Goal: Information Seeking & Learning: Learn about a topic

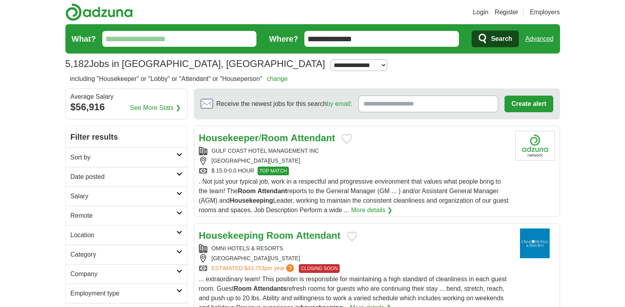
click at [148, 39] on input "What?" at bounding box center [179, 39] width 155 height 16
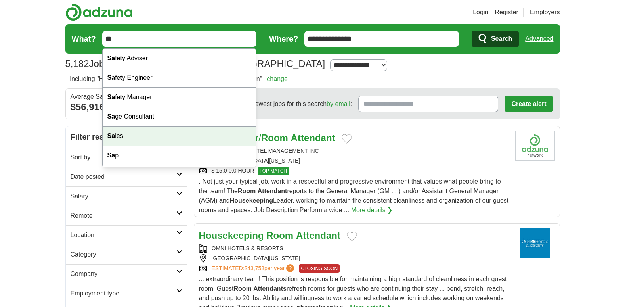
click at [114, 134] on h2 "Filter results" at bounding box center [126, 136] width 121 height 21
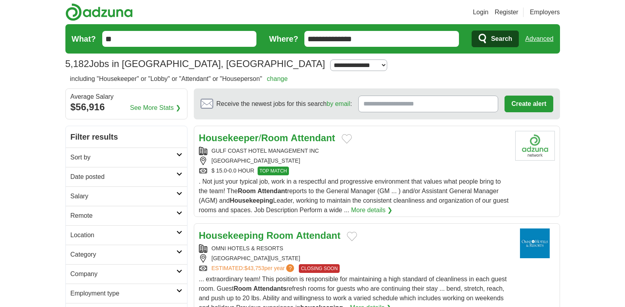
drag, startPoint x: 114, startPoint y: 134, endPoint x: 114, endPoint y: 39, distance: 95.2
click at [114, 39] on input "**" at bounding box center [179, 39] width 155 height 16
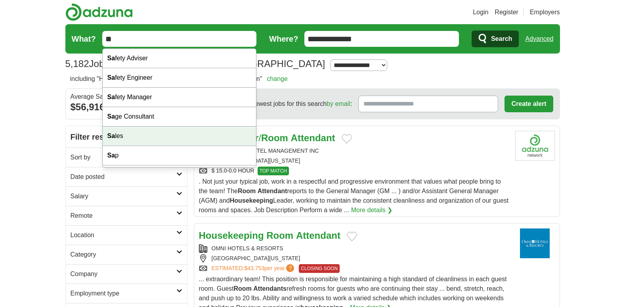
click at [133, 138] on div "Sa les" at bounding box center [180, 136] width 154 height 19
type input "*****"
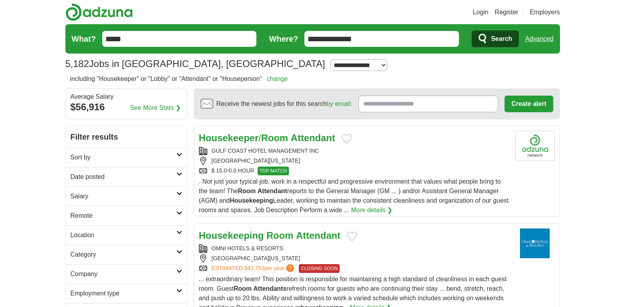
click at [493, 36] on span "Search" at bounding box center [501, 39] width 21 height 16
click at [497, 37] on span "Search" at bounding box center [501, 39] width 21 height 16
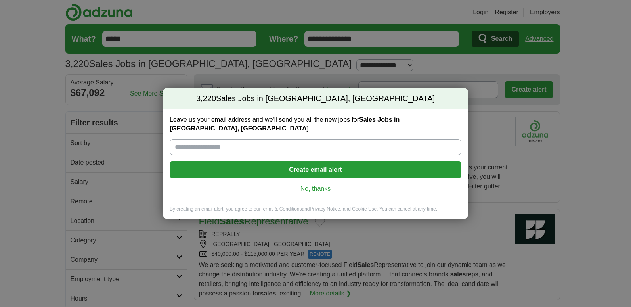
click at [312, 184] on link "No, thanks" at bounding box center [315, 188] width 279 height 9
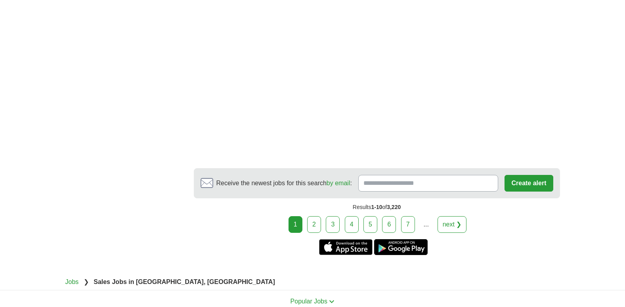
scroll to position [1418, 0]
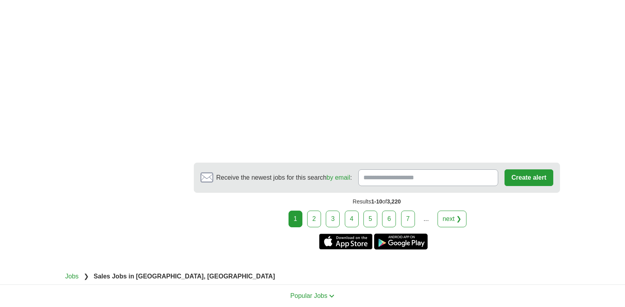
click at [408, 218] on link "7" at bounding box center [408, 219] width 14 height 17
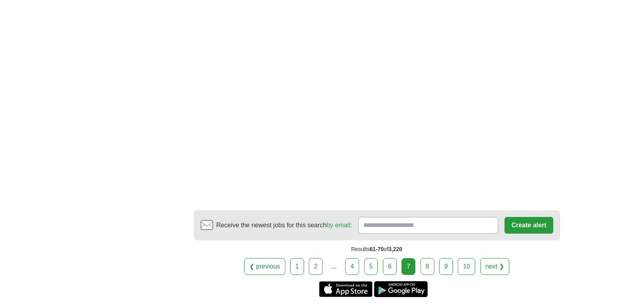
scroll to position [1428, 0]
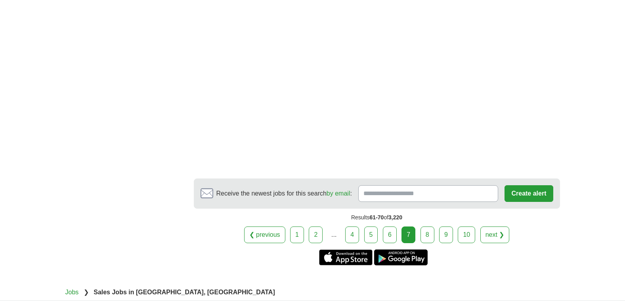
click at [427, 226] on link "8" at bounding box center [428, 234] width 14 height 17
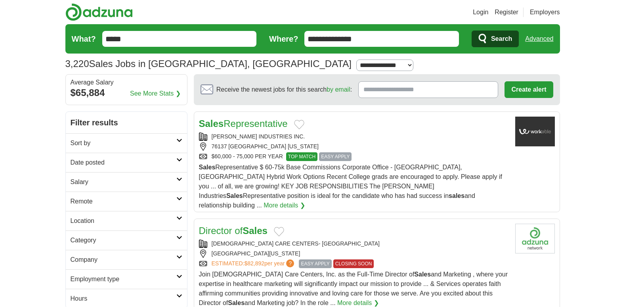
click at [240, 123] on link "Sales Representative" at bounding box center [243, 123] width 89 height 11
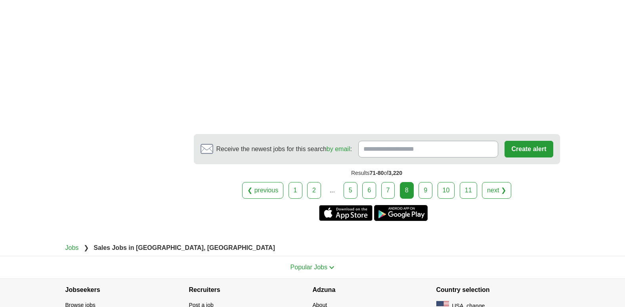
scroll to position [1502, 0]
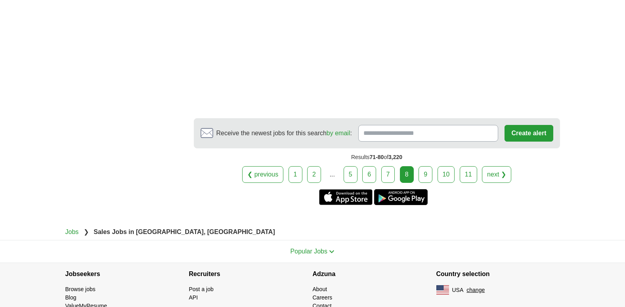
click at [427, 166] on link "9" at bounding box center [426, 174] width 14 height 17
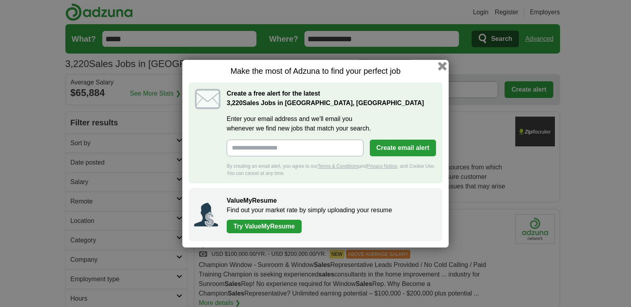
click at [442, 64] on button "button" at bounding box center [442, 65] width 9 height 9
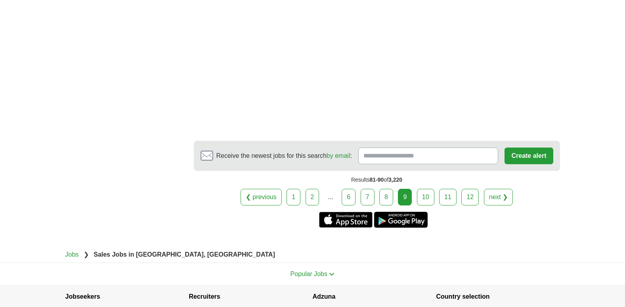
scroll to position [1407, 0]
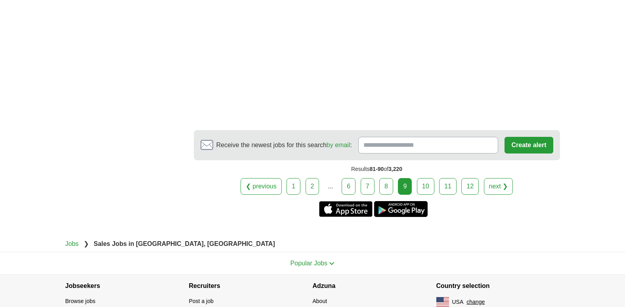
click at [424, 178] on link "10" at bounding box center [425, 186] width 17 height 17
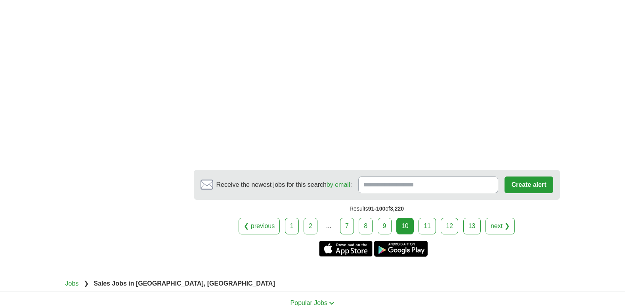
scroll to position [1359, 0]
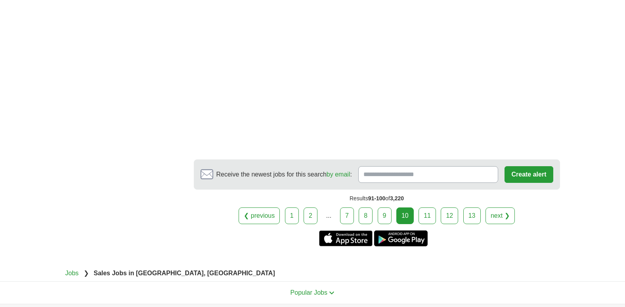
click at [426, 211] on link "11" at bounding box center [427, 215] width 17 height 17
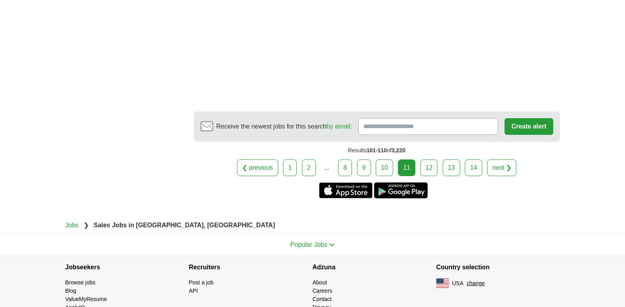
scroll to position [1501, 0]
click at [430, 159] on link "12" at bounding box center [429, 167] width 17 height 17
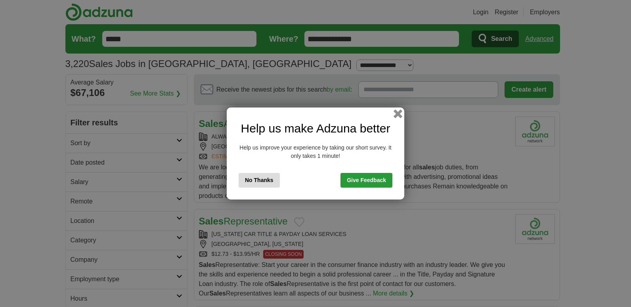
click at [397, 111] on button "button" at bounding box center [398, 113] width 9 height 9
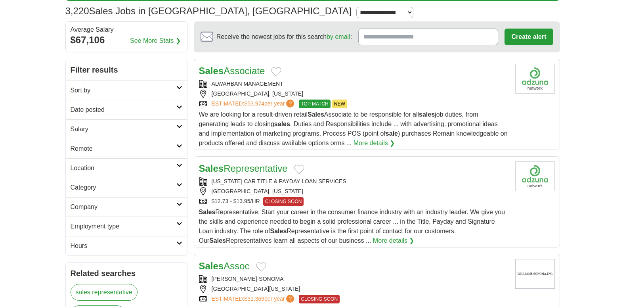
scroll to position [84, 0]
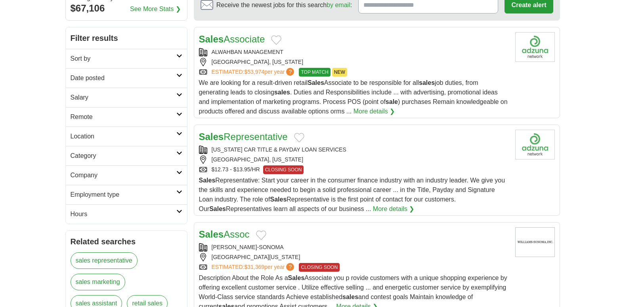
click at [239, 140] on link "Sales Representative" at bounding box center [243, 136] width 89 height 11
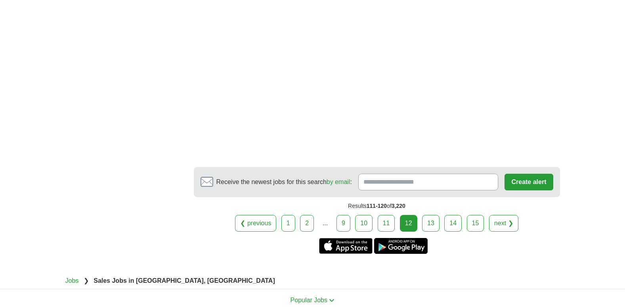
scroll to position [1269, 0]
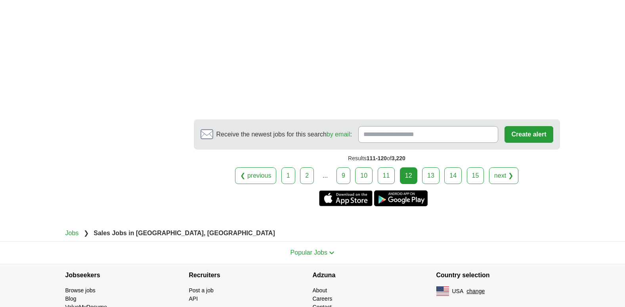
click at [430, 167] on link "13" at bounding box center [430, 175] width 17 height 17
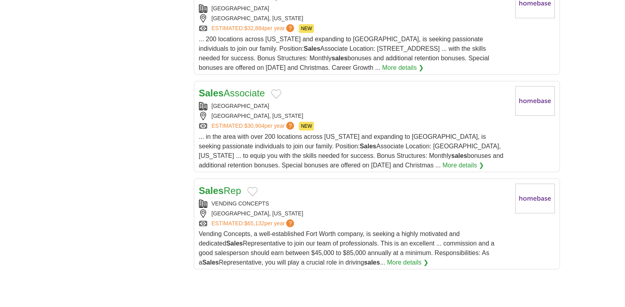
scroll to position [894, 0]
